Goal: Information Seeking & Learning: Learn about a topic

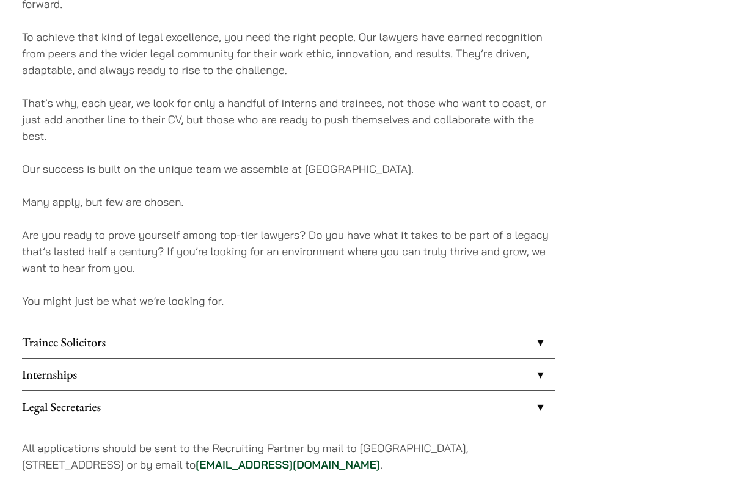
scroll to position [839, 0]
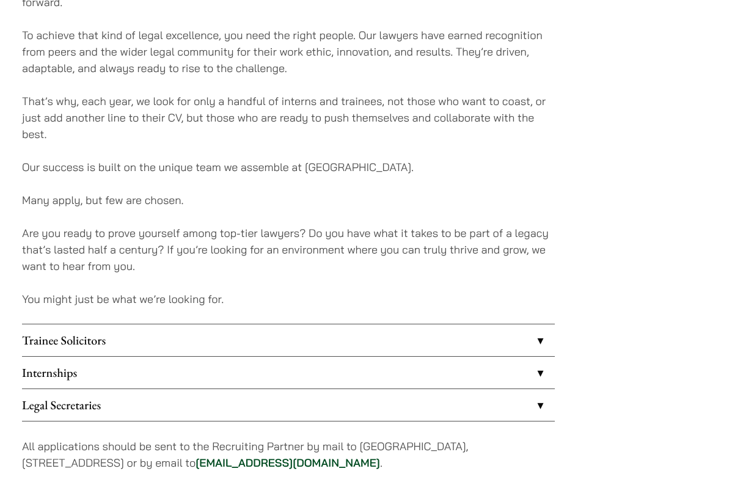
click at [91, 343] on link "Trainee Solicitors" at bounding box center [288, 340] width 533 height 32
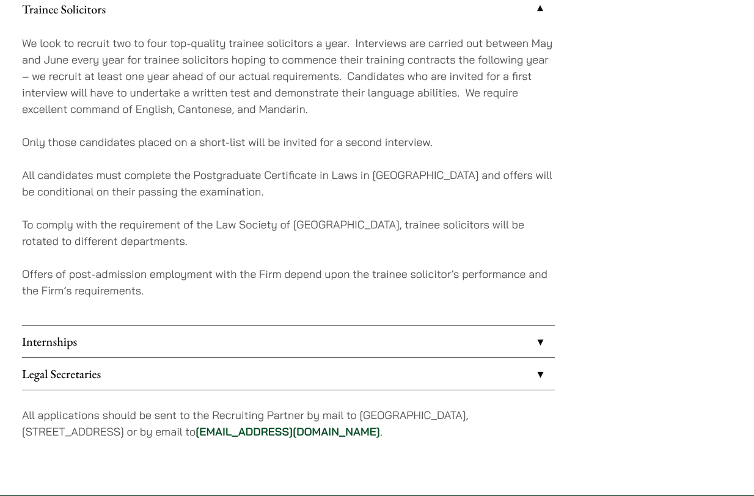
scroll to position [1276, 0]
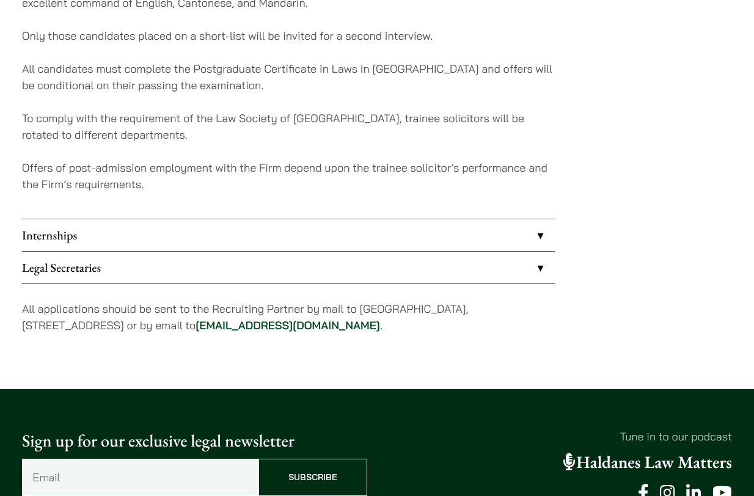
click at [85, 232] on link "Internships" at bounding box center [288, 235] width 533 height 32
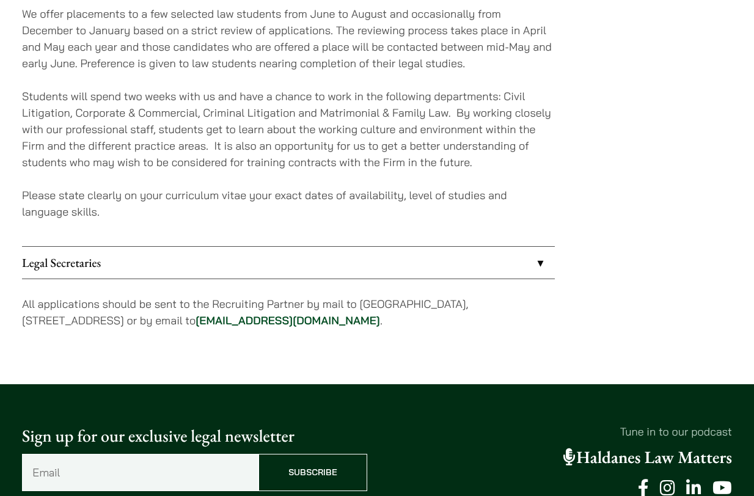
scroll to position [1322, 0]
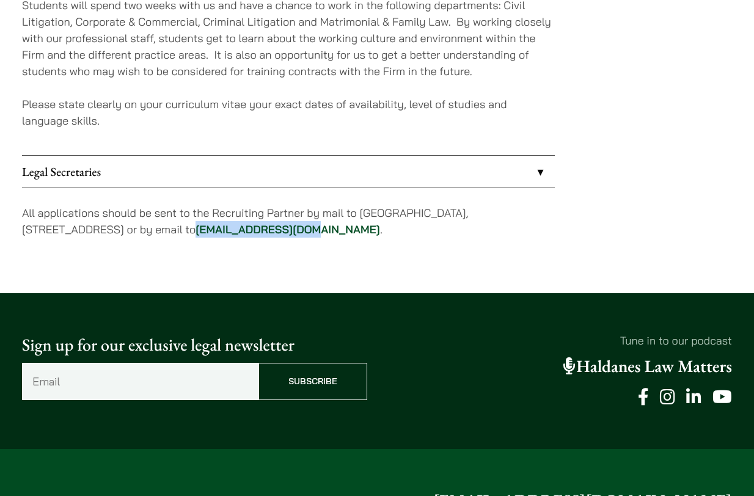
drag, startPoint x: 344, startPoint y: 231, endPoint x: 230, endPoint y: 235, distance: 114.3
click at [230, 235] on p "All applications should be sent to the Recruiting Partner by mail to 7th Floor,…" at bounding box center [288, 221] width 533 height 33
copy link "career@haldanes.com"
click at [242, 121] on p "Please state clearly on your curriculum vitae your exact dates of availability,…" at bounding box center [288, 112] width 533 height 33
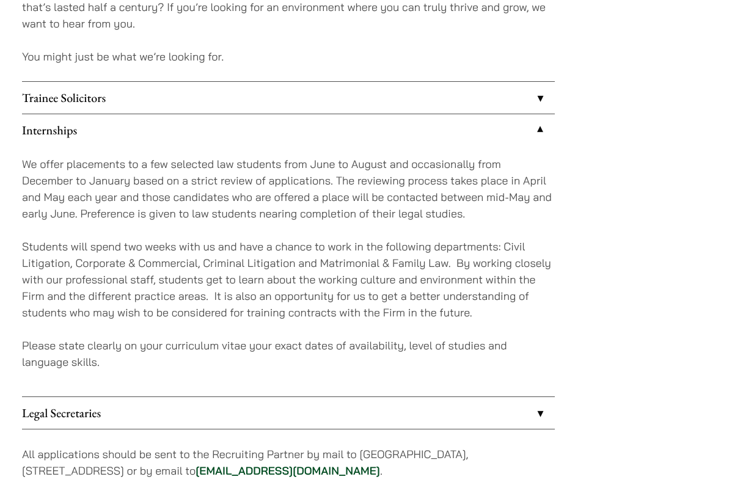
scroll to position [1012, 0]
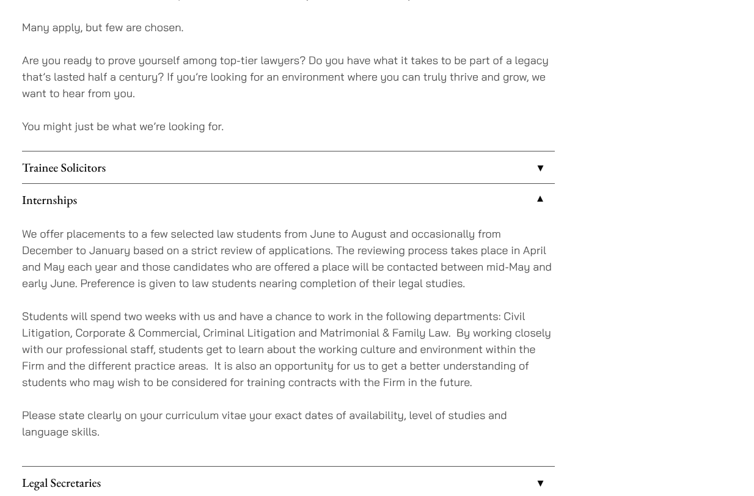
click at [181, 169] on link "Trainee Solicitors" at bounding box center [288, 167] width 533 height 32
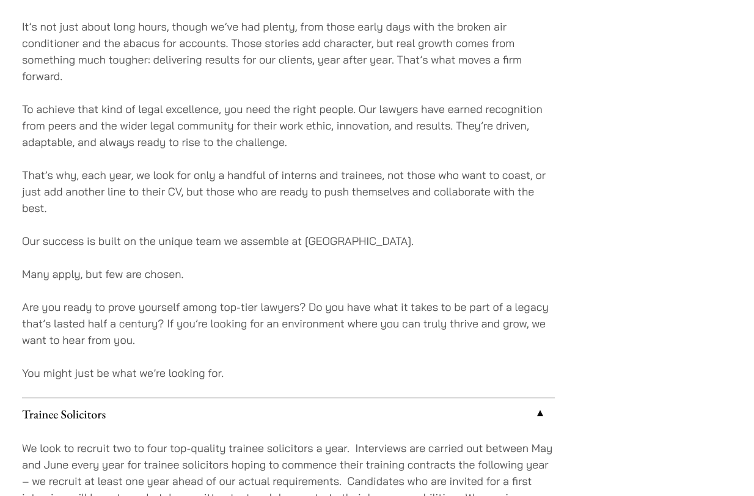
scroll to position [712, 0]
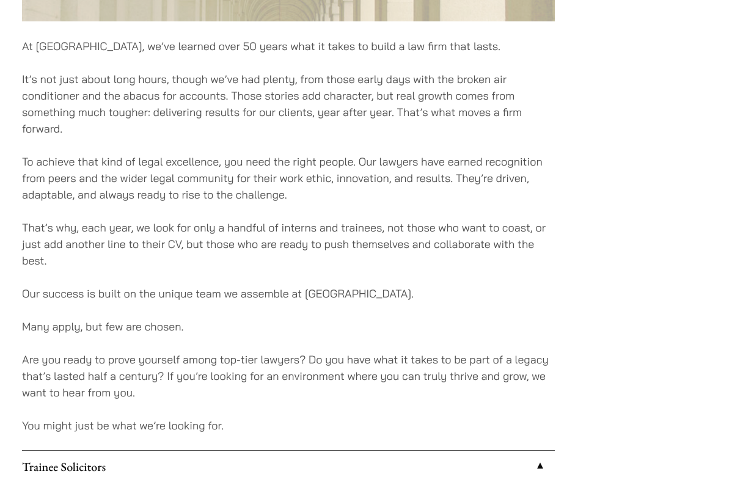
click at [134, 242] on p "That’s why, each year, we look for only a handful of interns and trainees, not …" at bounding box center [288, 243] width 533 height 49
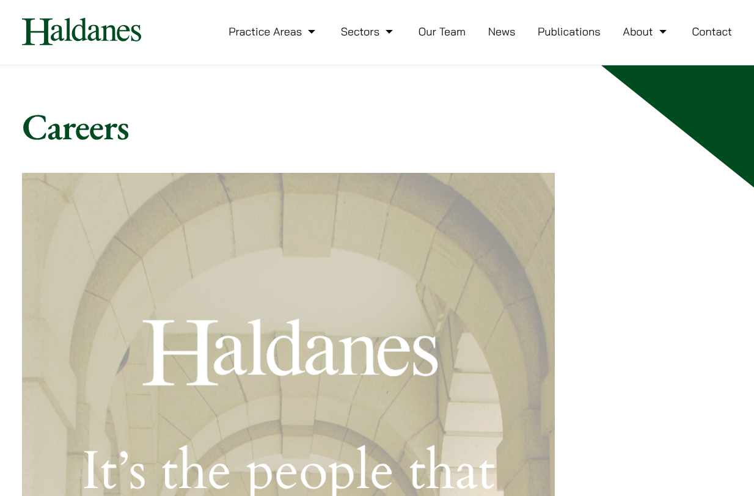
scroll to position [0, 0]
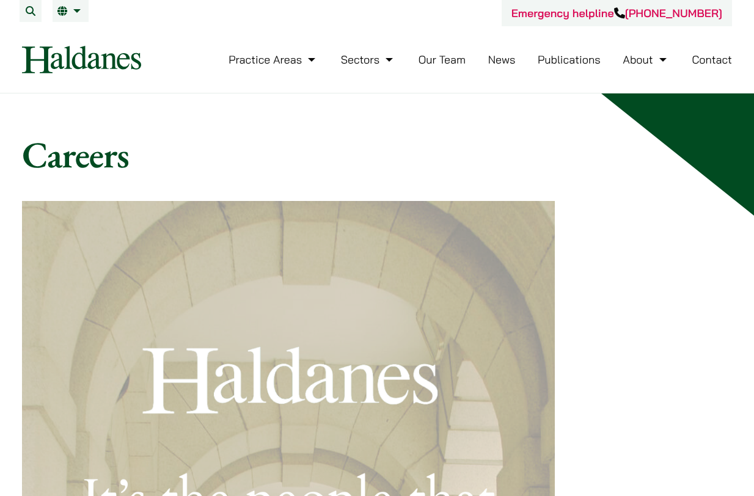
click at [455, 63] on link "Our Team" at bounding box center [441, 60] width 47 height 14
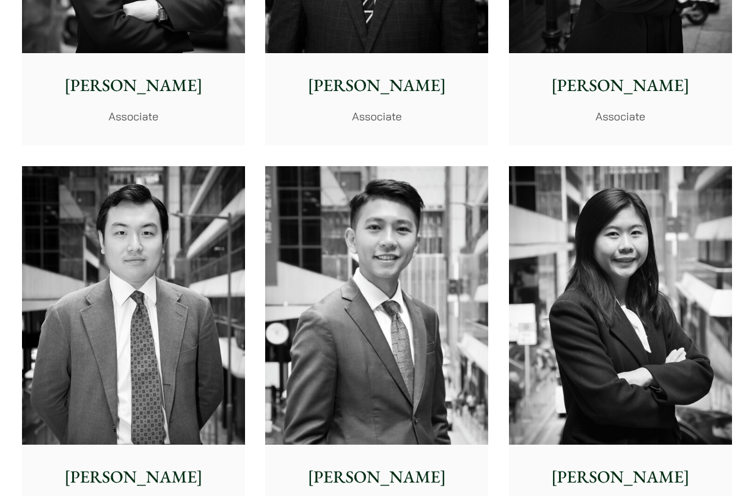
scroll to position [4848, 0]
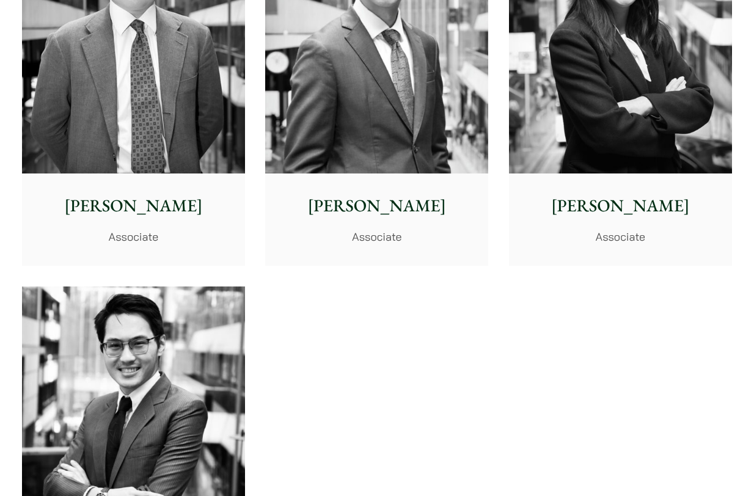
click at [614, 69] on img at bounding box center [620, 34] width 223 height 279
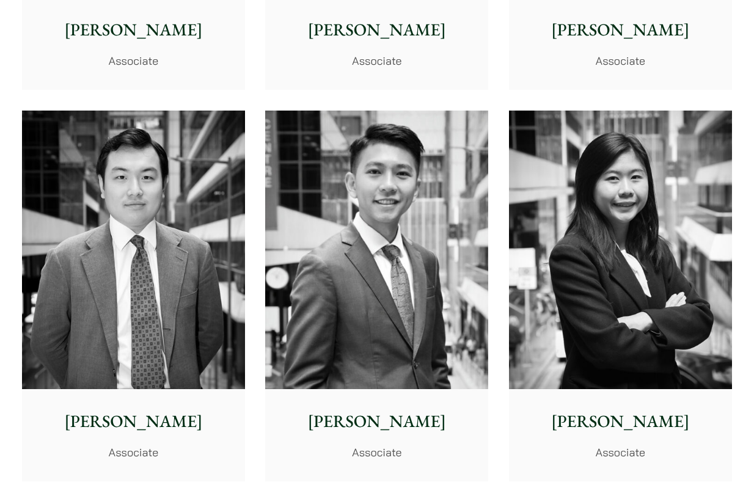
scroll to position [4205, 0]
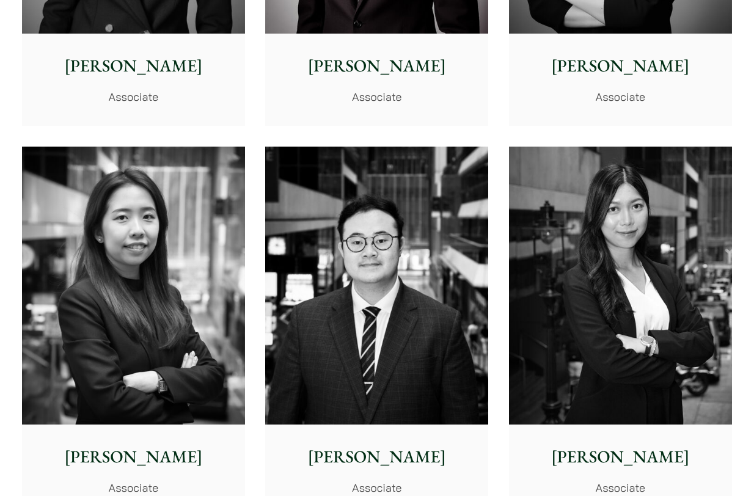
click at [681, 299] on img at bounding box center [620, 286] width 223 height 279
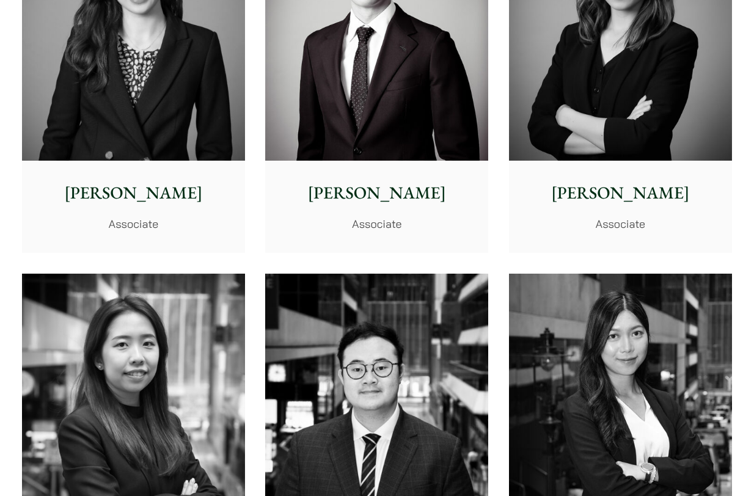
scroll to position [3998, 0]
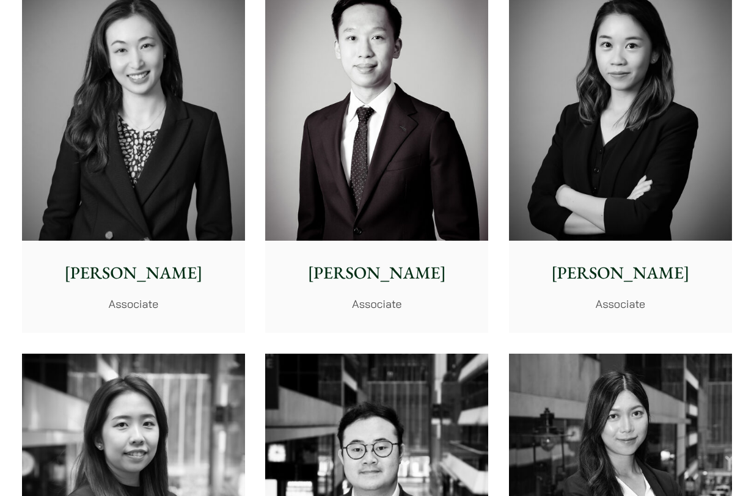
click at [104, 215] on img at bounding box center [133, 101] width 223 height 279
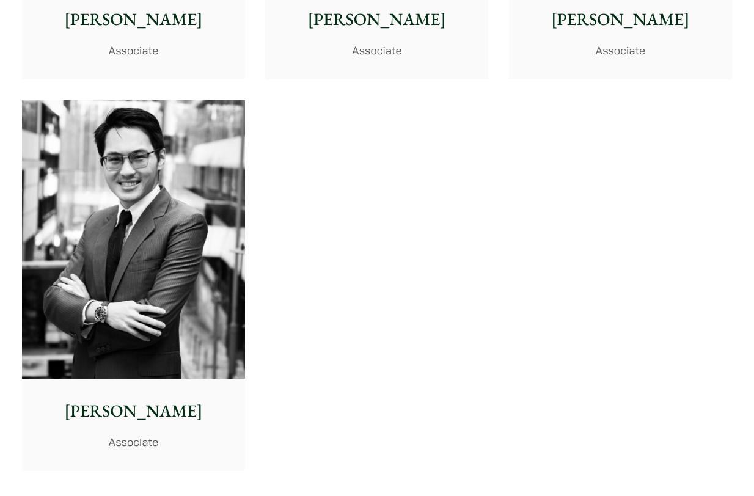
scroll to position [5014, 0]
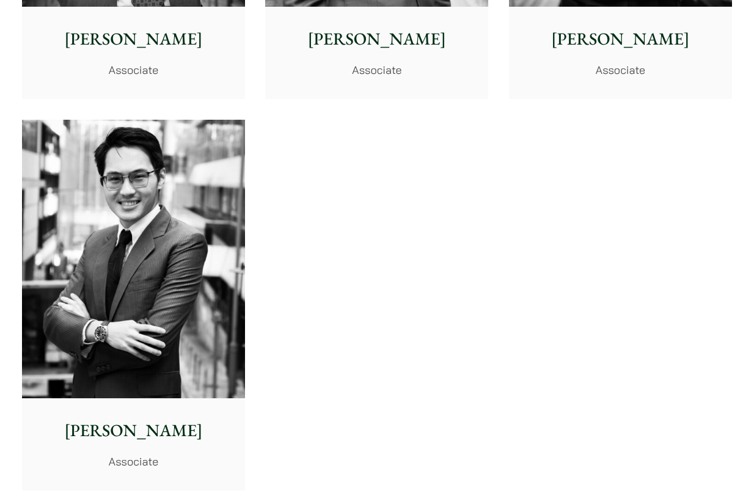
click at [129, 300] on img at bounding box center [133, 259] width 223 height 279
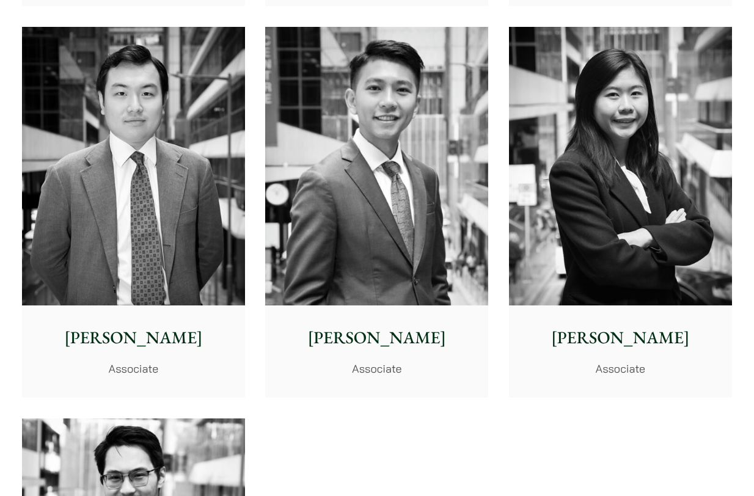
scroll to position [4710, 0]
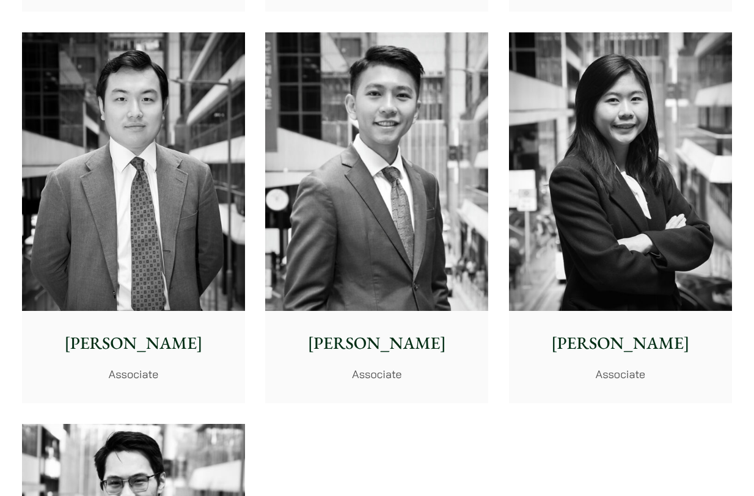
click at [336, 186] on img at bounding box center [376, 171] width 223 height 279
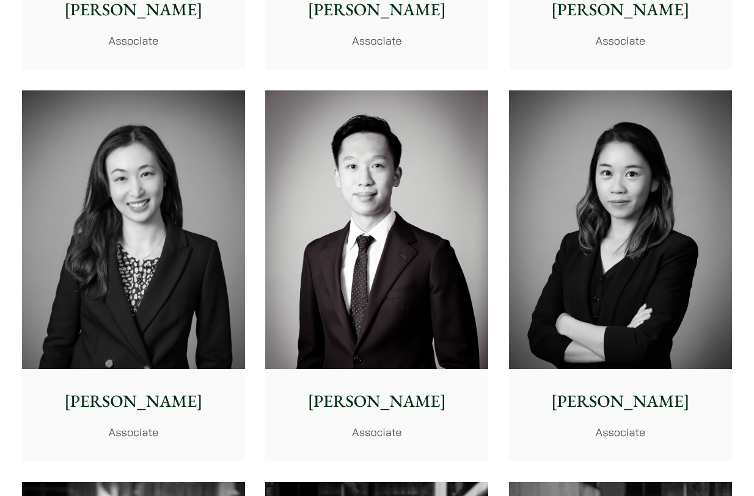
scroll to position [3870, 0]
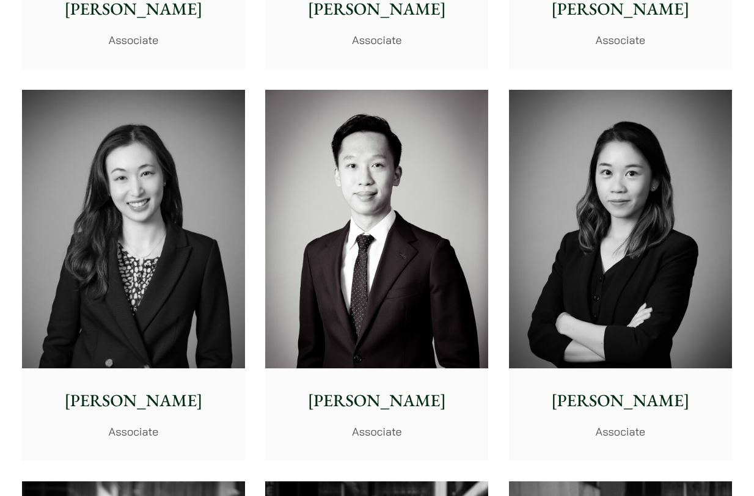
click at [584, 263] on img at bounding box center [620, 229] width 223 height 279
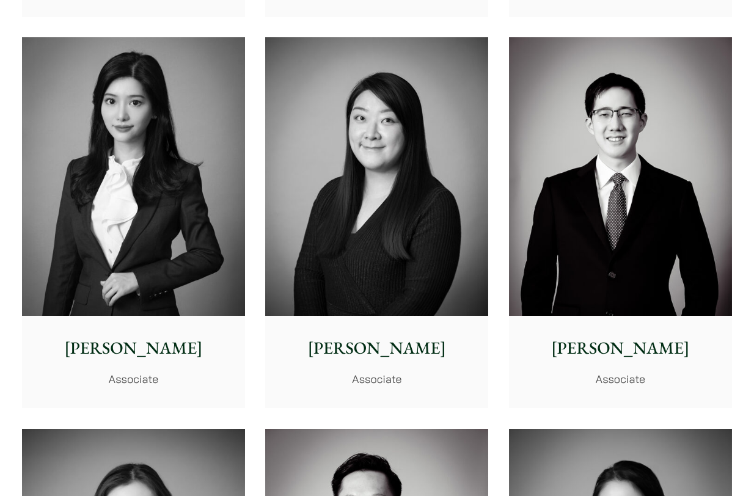
scroll to position [3529, 0]
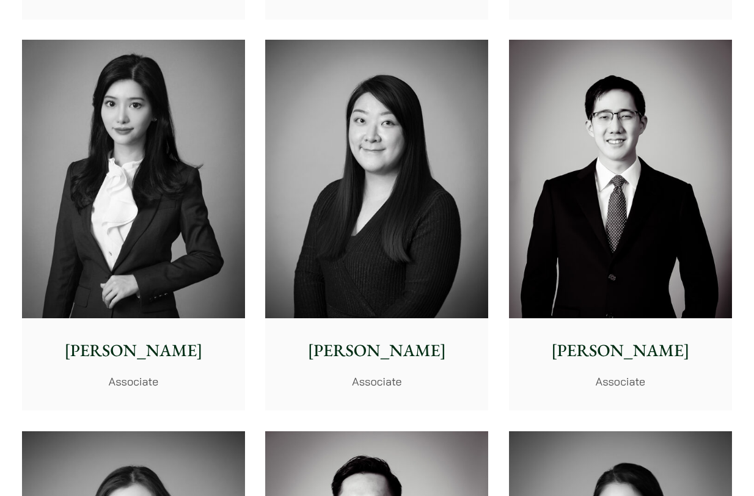
click at [355, 126] on img at bounding box center [376, 179] width 223 height 279
click at [188, 161] on img at bounding box center [133, 179] width 223 height 279
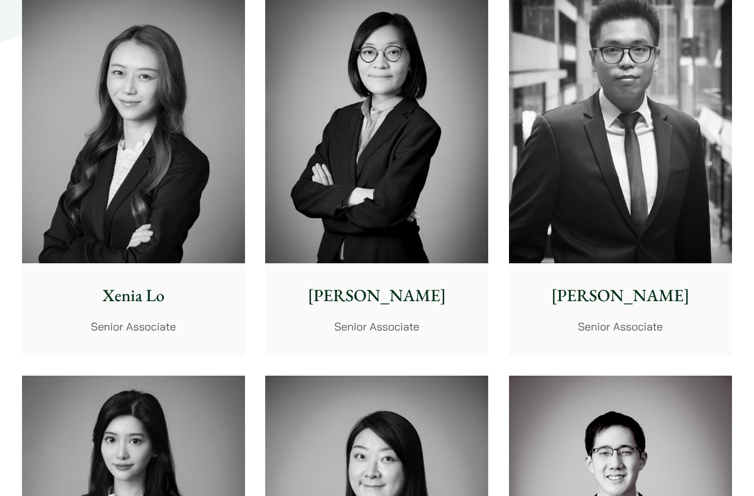
scroll to position [3192, 0]
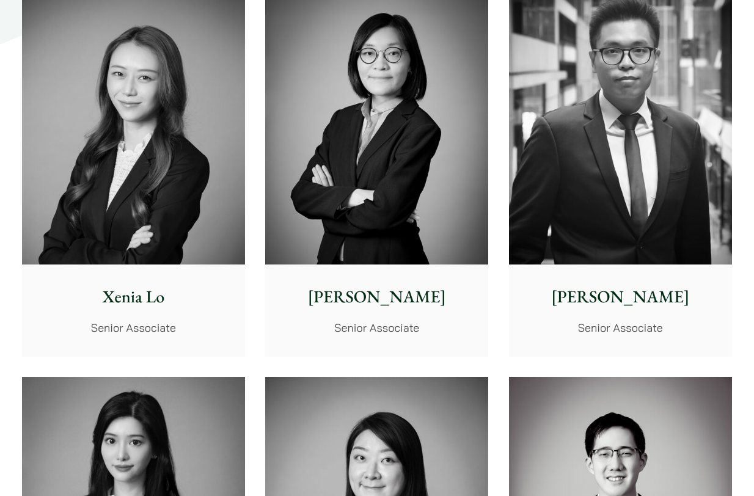
click at [142, 194] on img at bounding box center [133, 125] width 223 height 279
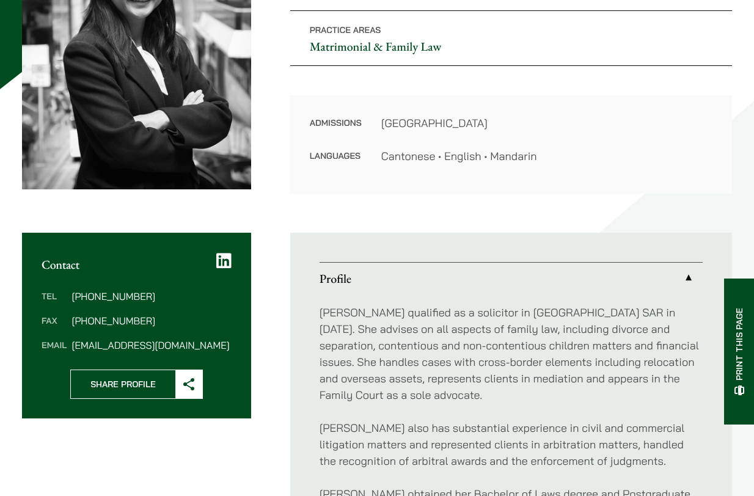
scroll to position [383, 0]
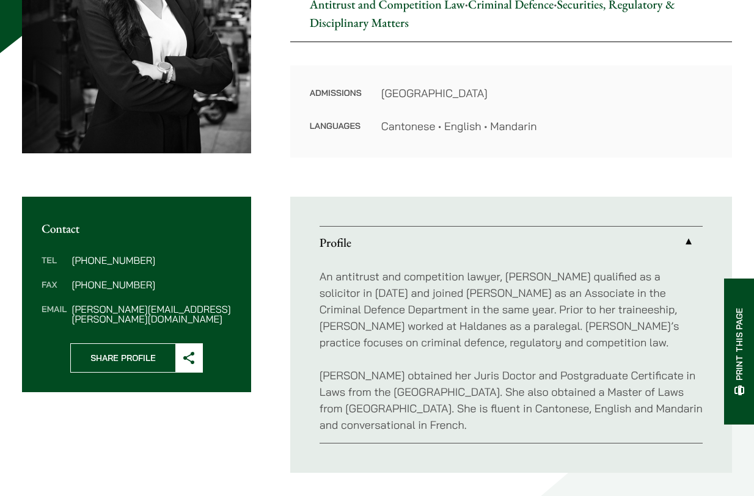
scroll to position [487, 0]
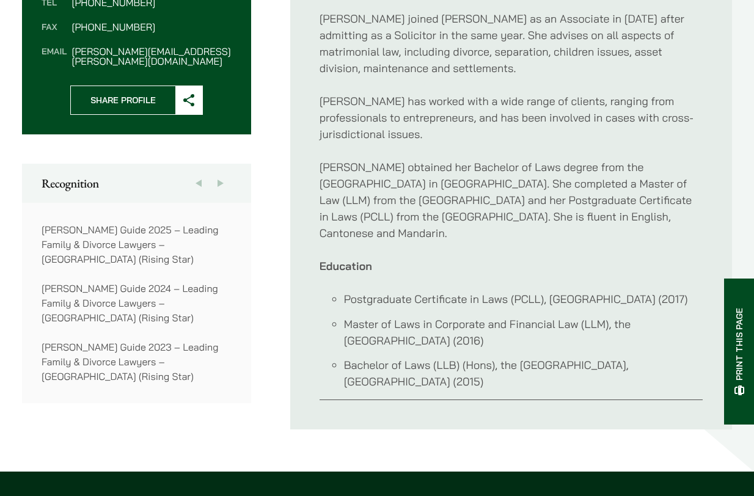
scroll to position [522, 0]
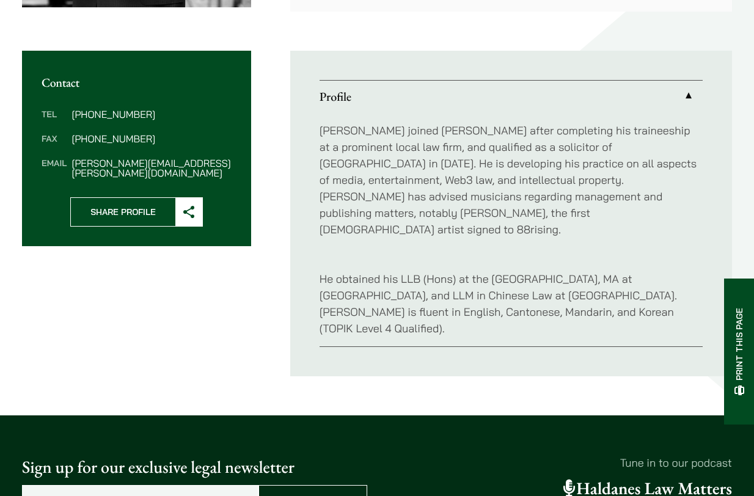
scroll to position [410, 0]
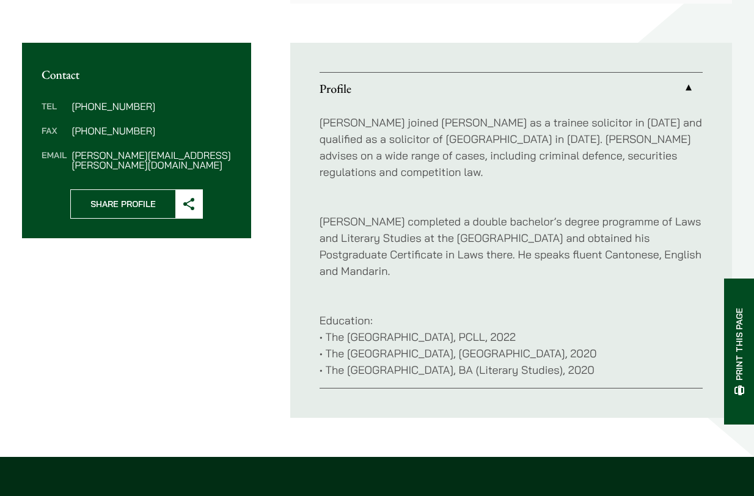
scroll to position [420, 0]
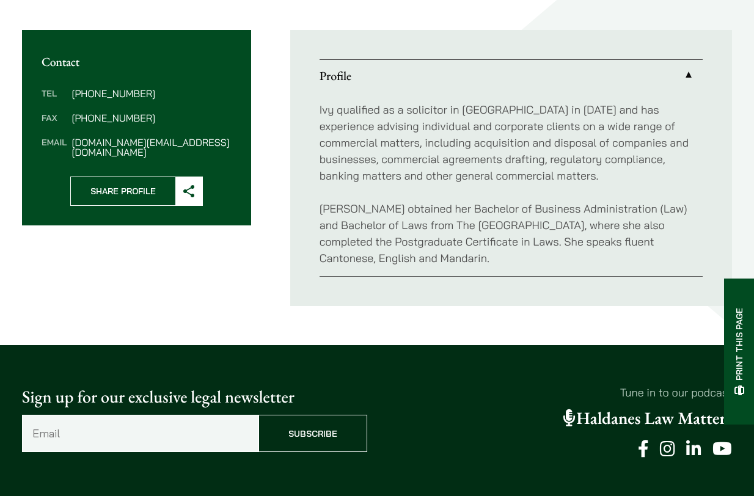
scroll to position [574, 0]
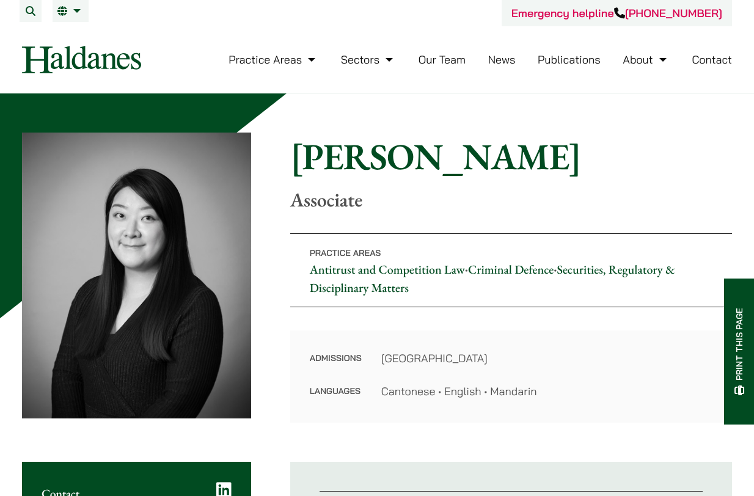
scroll to position [249, 0]
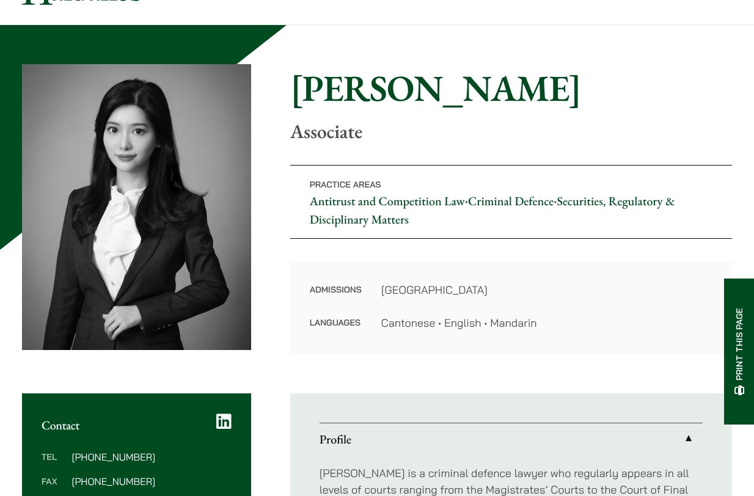
scroll to position [65, 0]
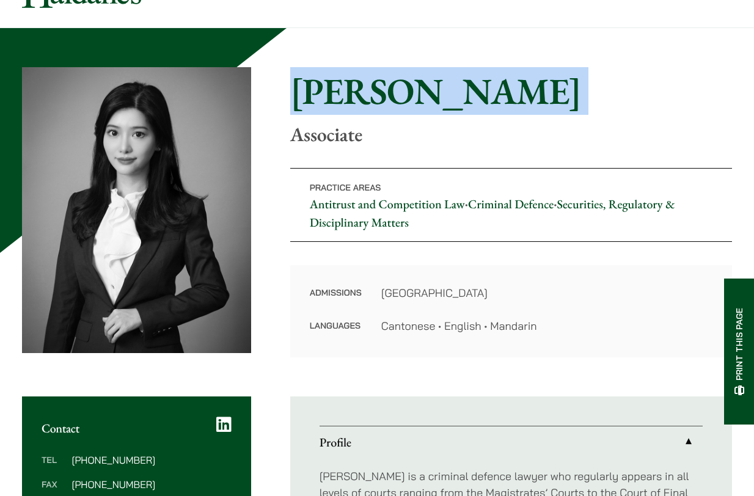
drag, startPoint x: 509, startPoint y: 115, endPoint x: 286, endPoint y: 99, distance: 223.0
click at [286, 99] on div "Home » Lawyers » [PERSON_NAME] [PERSON_NAME] Associate Practice Areas Antitrust…" at bounding box center [377, 212] width 710 height 290
copy div "[PERSON_NAME]"
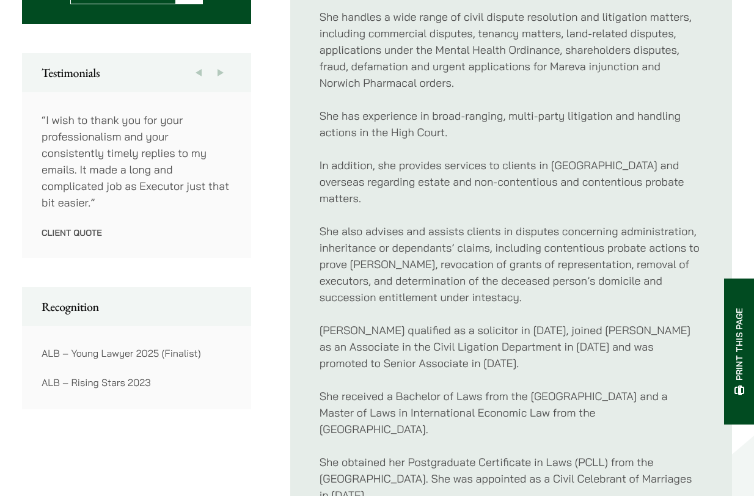
scroll to position [756, 0]
